Goal: Information Seeking & Learning: Learn about a topic

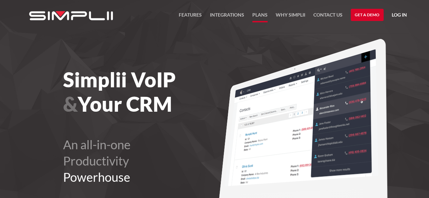
click at [264, 14] on link "Plans" at bounding box center [259, 17] width 15 height 12
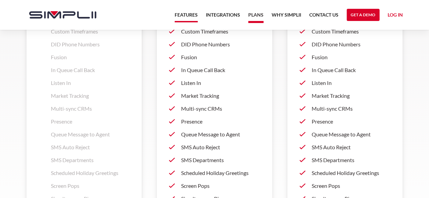
scroll to position [836, 0]
click at [194, 13] on link "Features" at bounding box center [186, 17] width 23 height 12
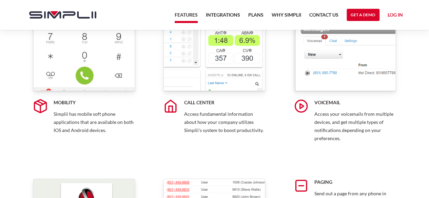
scroll to position [1966, 0]
